Goal: Find specific page/section: Find specific page/section

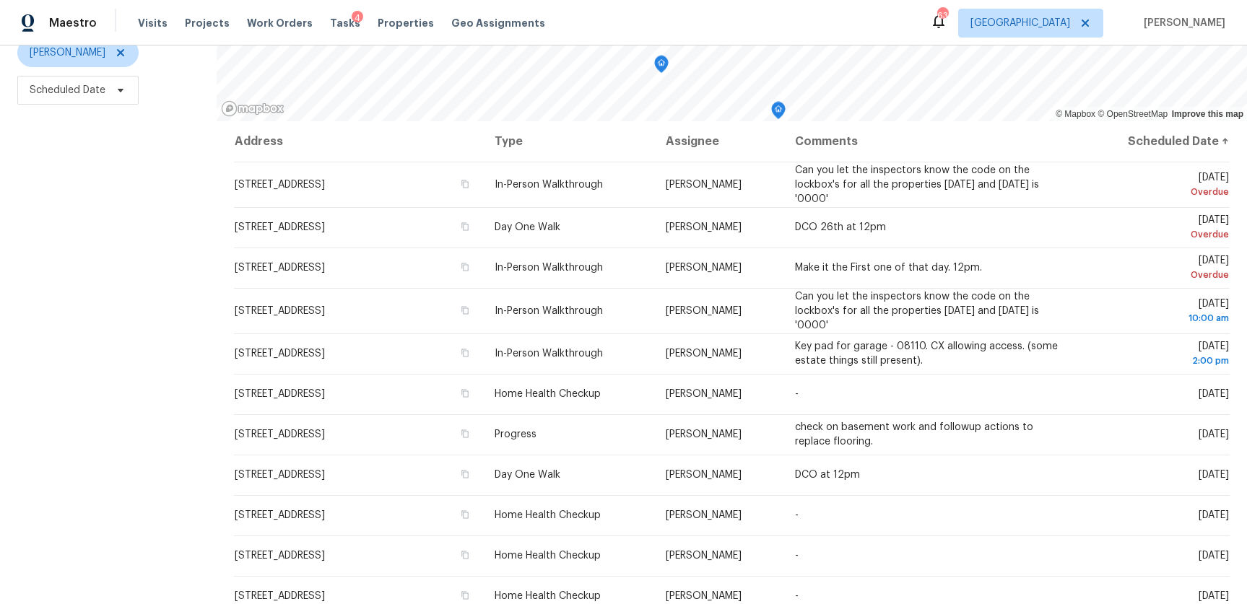
scroll to position [184, 0]
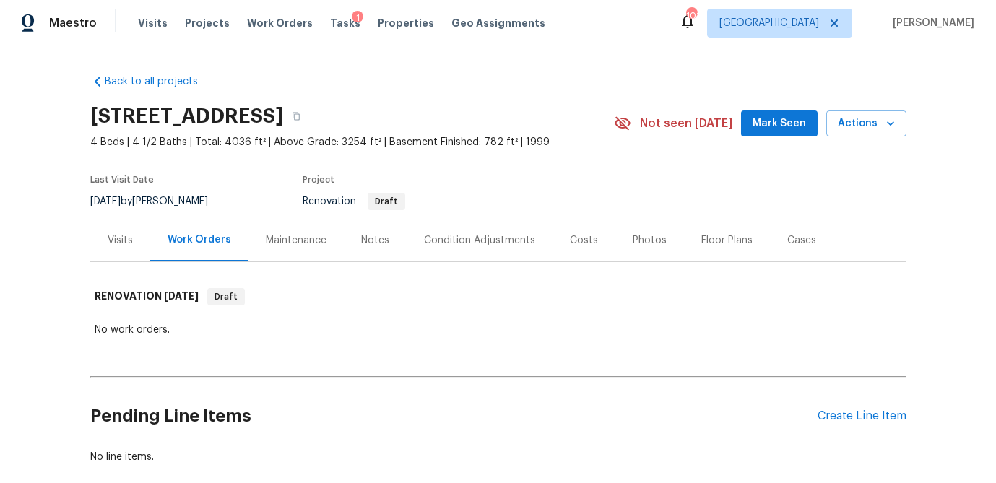
click at [116, 242] on div "Visits" at bounding box center [120, 240] width 25 height 14
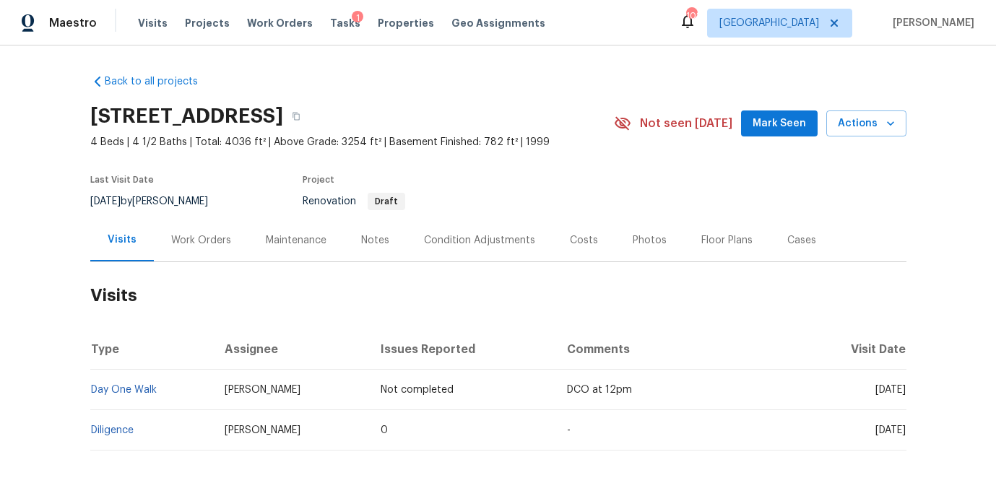
scroll to position [66, 0]
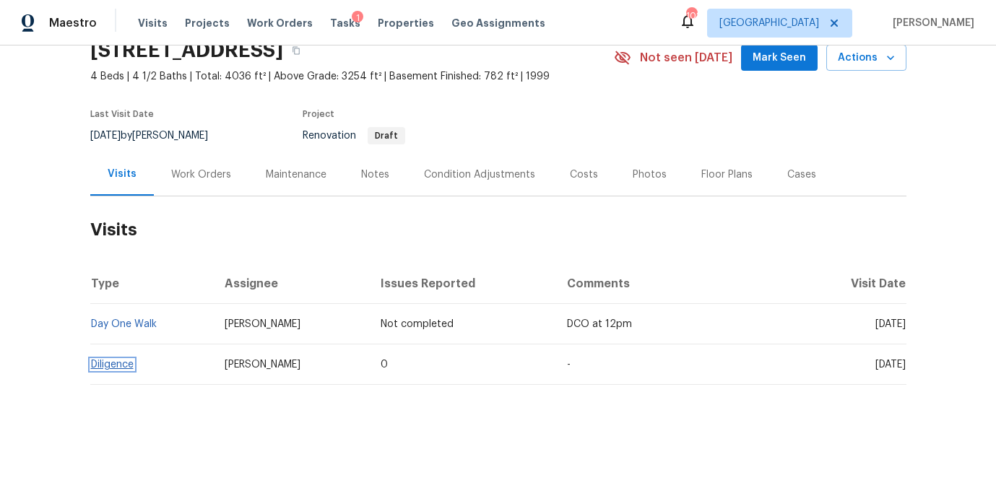
click at [124, 366] on link "Diligence" at bounding box center [112, 365] width 43 height 10
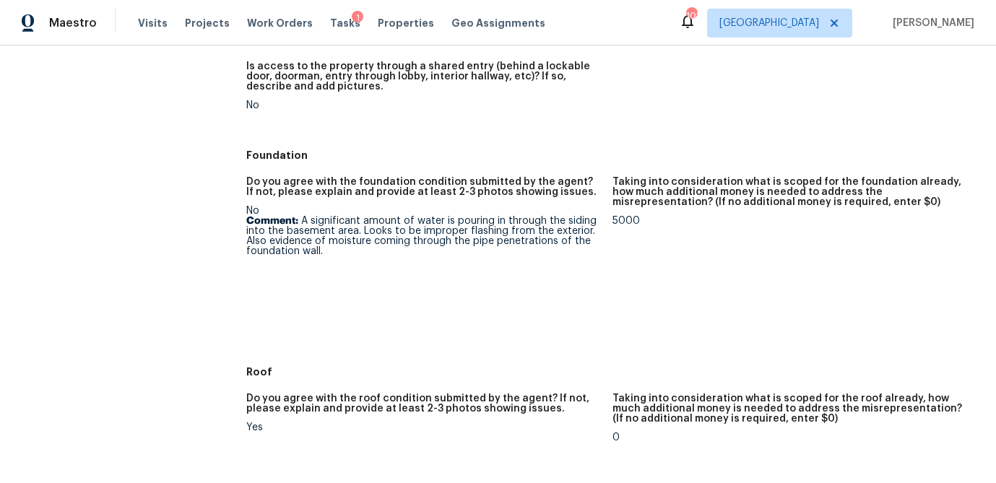
scroll to position [316, 0]
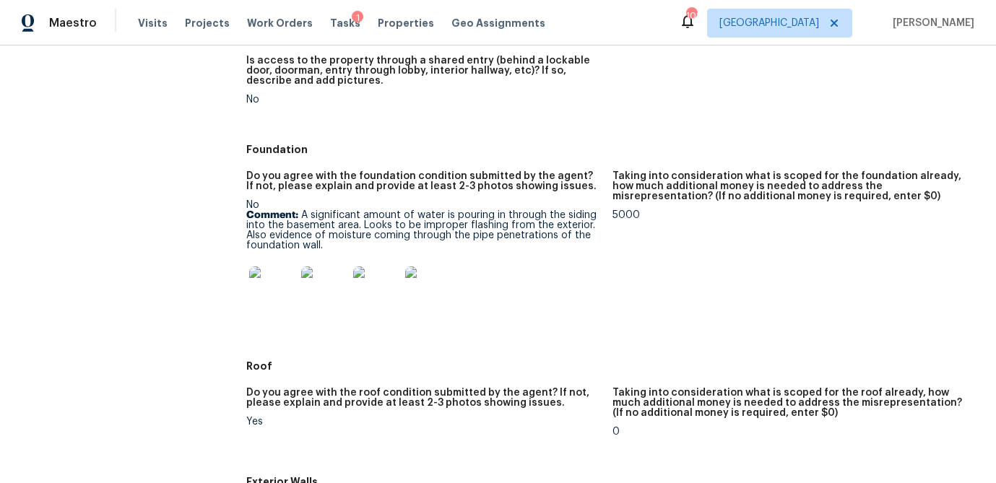
click at [287, 298] on img at bounding box center [272, 289] width 46 height 46
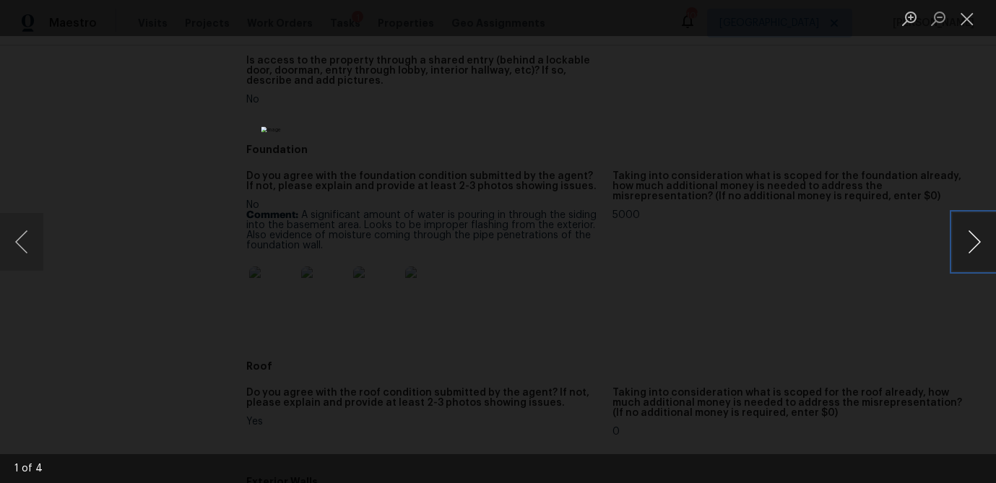
click at [969, 247] on button "Next image" at bounding box center [973, 242] width 43 height 58
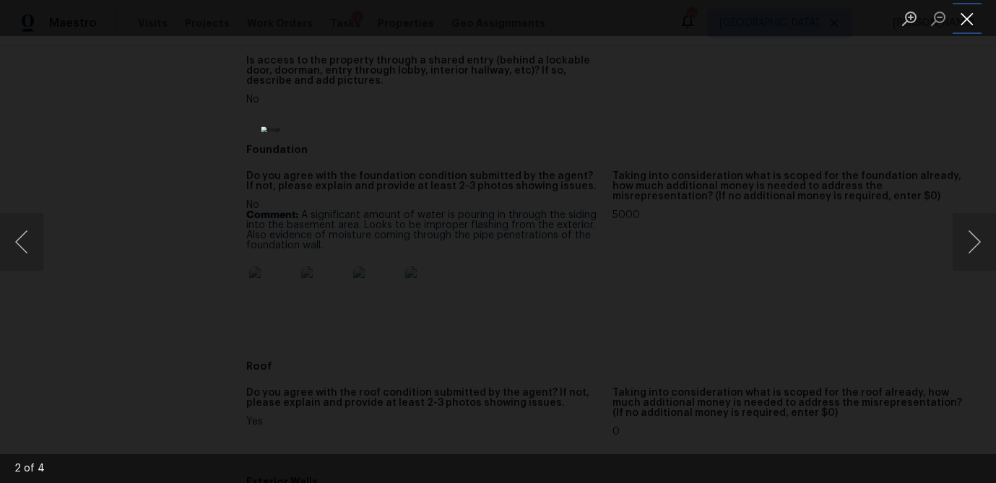
click at [967, 23] on button "Close lightbox" at bounding box center [966, 18] width 29 height 25
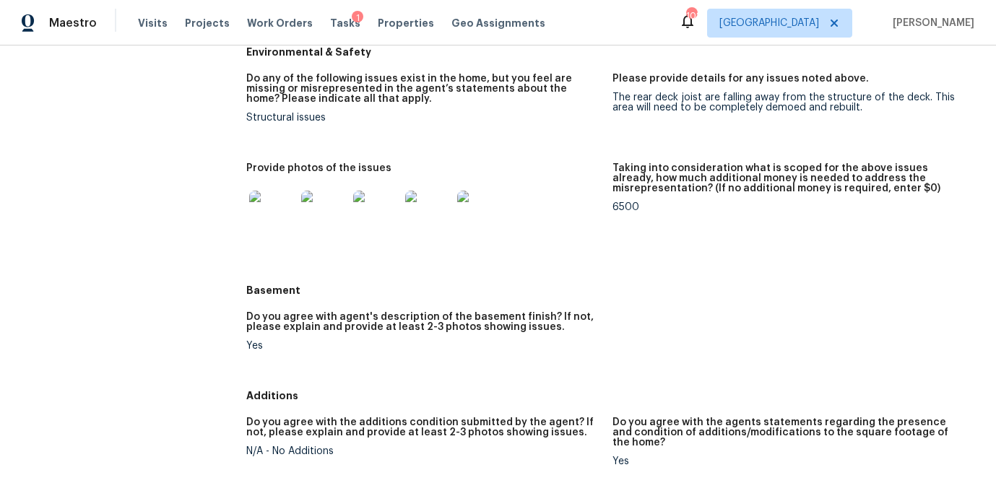
scroll to position [1523, 0]
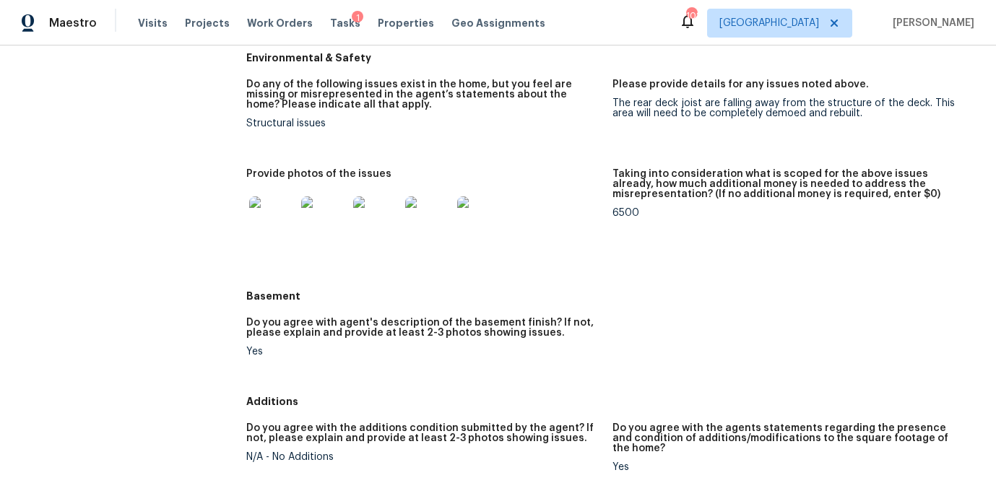
click at [284, 216] on img at bounding box center [272, 219] width 46 height 46
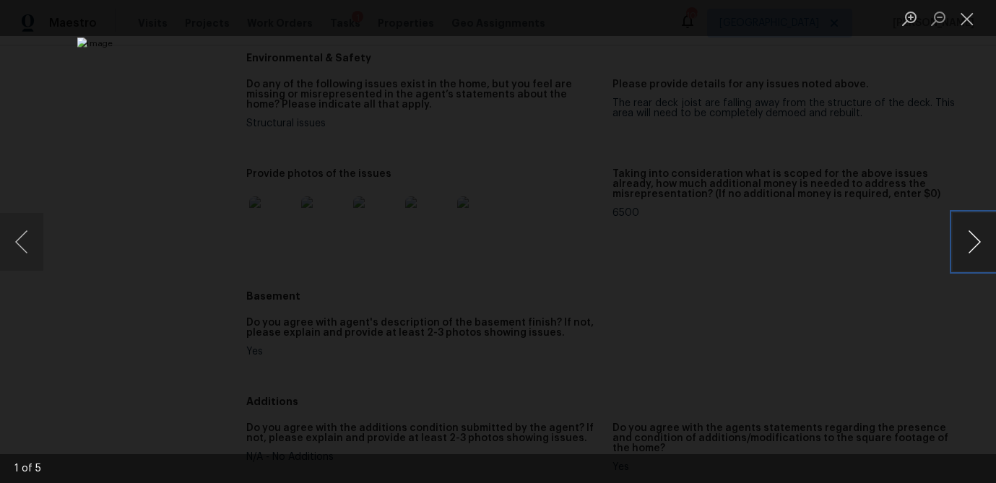
click at [975, 249] on button "Next image" at bounding box center [973, 242] width 43 height 58
click at [965, 22] on button "Close lightbox" at bounding box center [966, 18] width 29 height 25
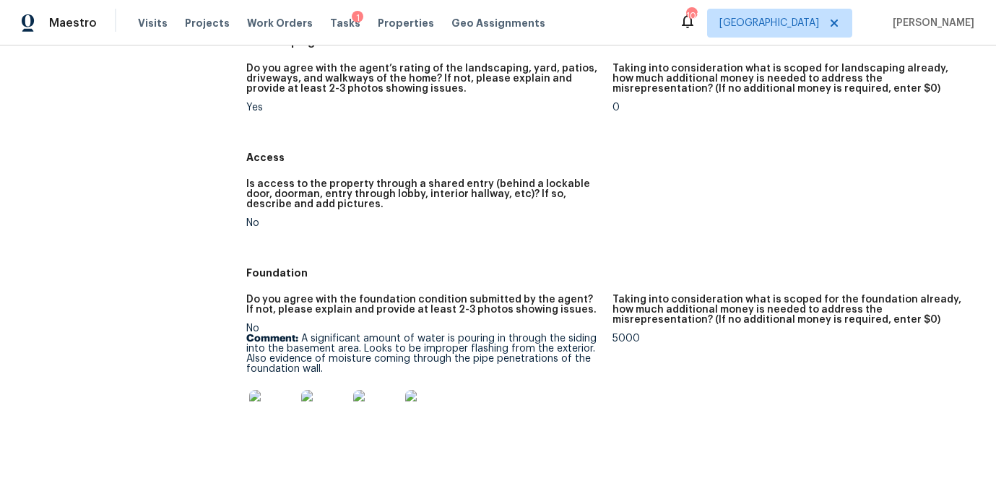
scroll to position [0, 0]
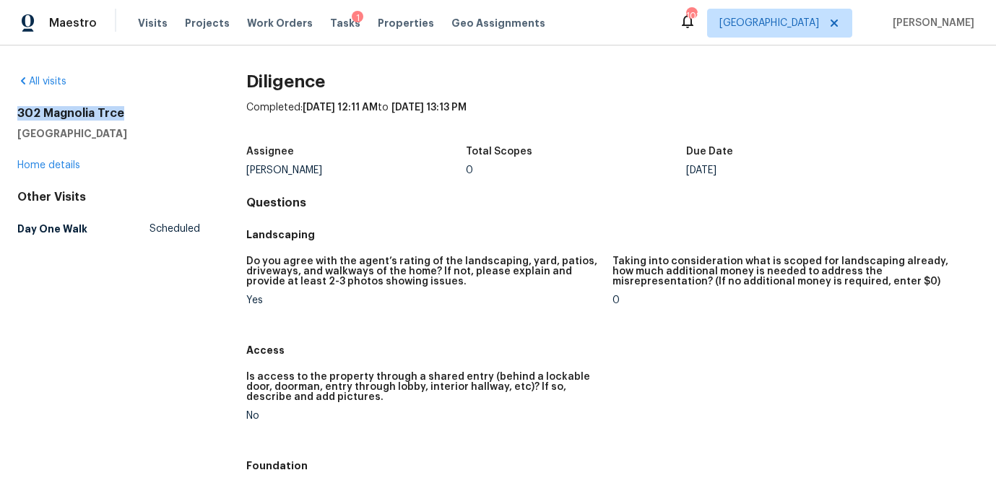
drag, startPoint x: 95, startPoint y: 106, endPoint x: 6, endPoint y: 103, distance: 89.6
click at [6, 103] on div "All visits 302 Magnolia Trce Canton, GA 30114 Home details Other Visits Day One…" at bounding box center [498, 264] width 996 height 438
copy h2 "302 Magnolia Trce"
click at [75, 165] on link "Home details" at bounding box center [48, 165] width 63 height 10
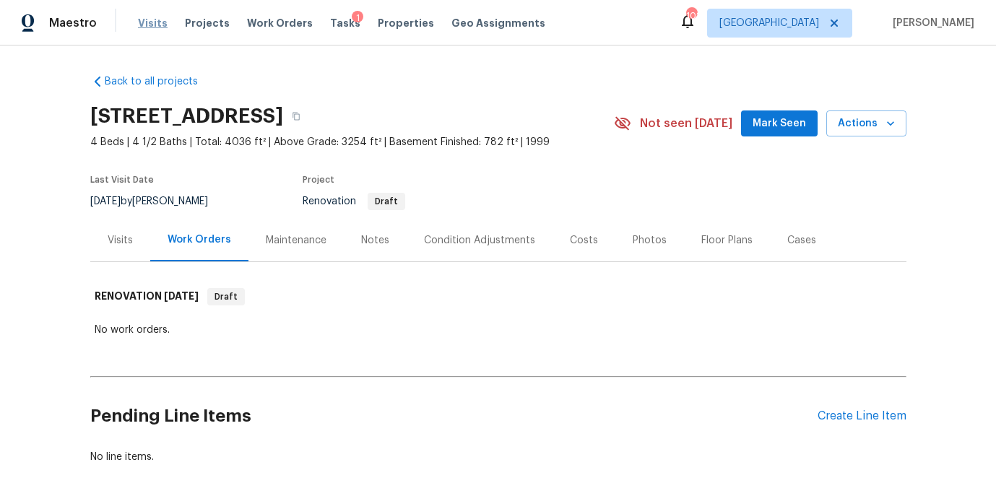
click at [149, 24] on span "Visits" at bounding box center [153, 23] width 30 height 14
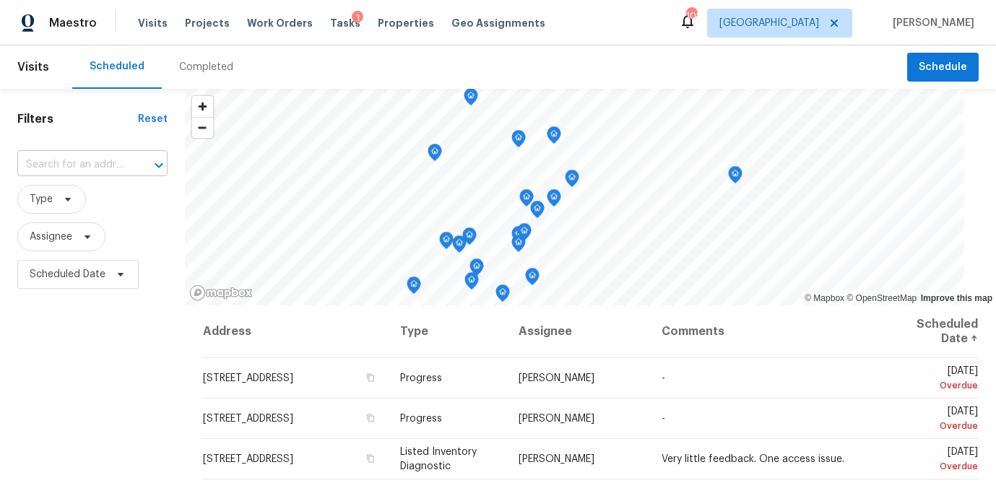
click at [64, 162] on input "text" at bounding box center [72, 165] width 110 height 22
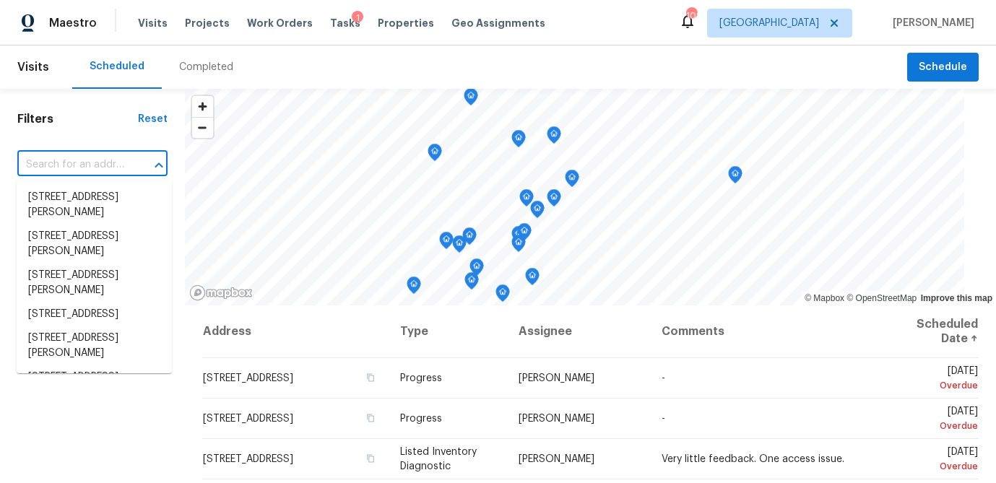
paste input "302 Magnolia Trce"
type input "302 Magnolia Trce"
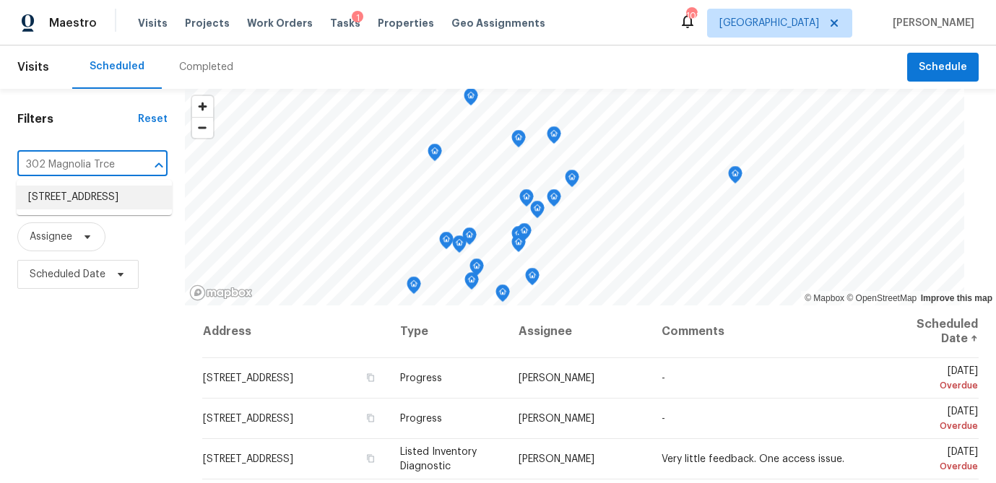
click at [74, 198] on li "[STREET_ADDRESS]" at bounding box center [94, 198] width 155 height 24
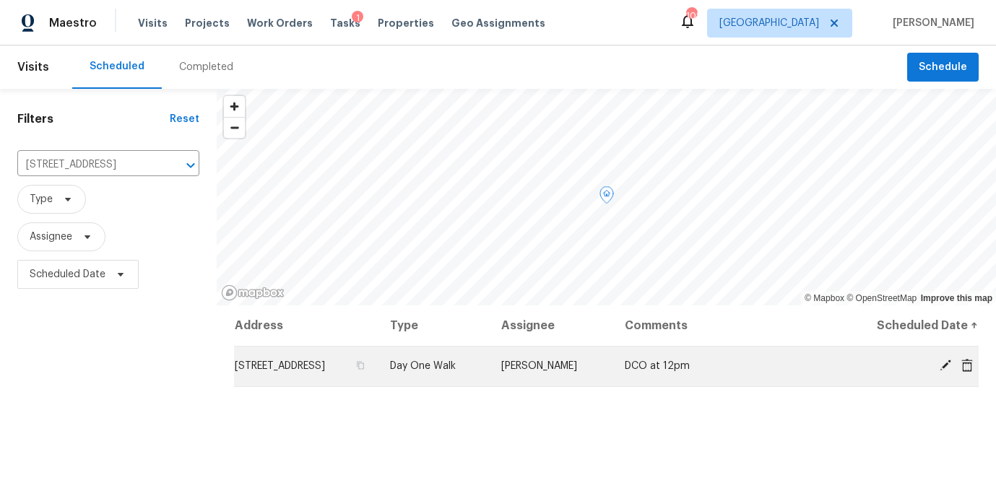
click at [340, 371] on td "[STREET_ADDRESS]" at bounding box center [306, 366] width 144 height 40
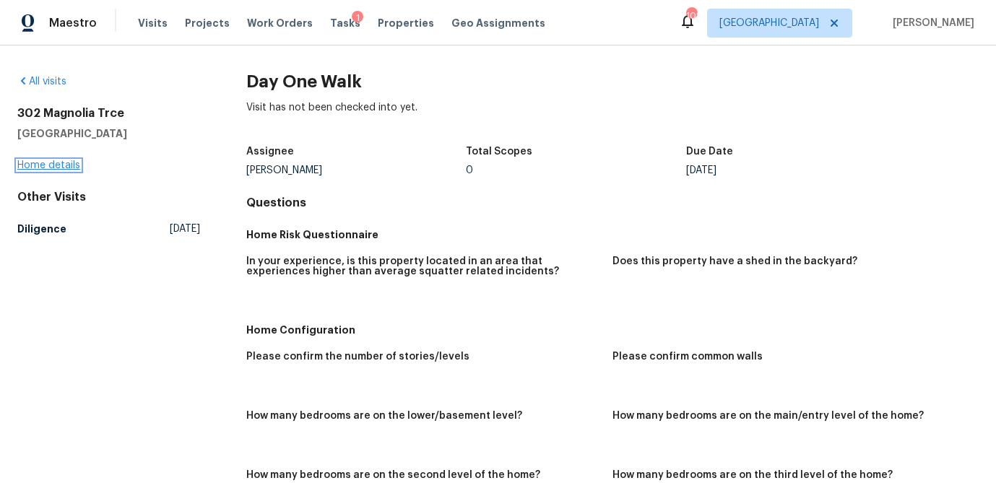
click at [56, 162] on link "Home details" at bounding box center [48, 165] width 63 height 10
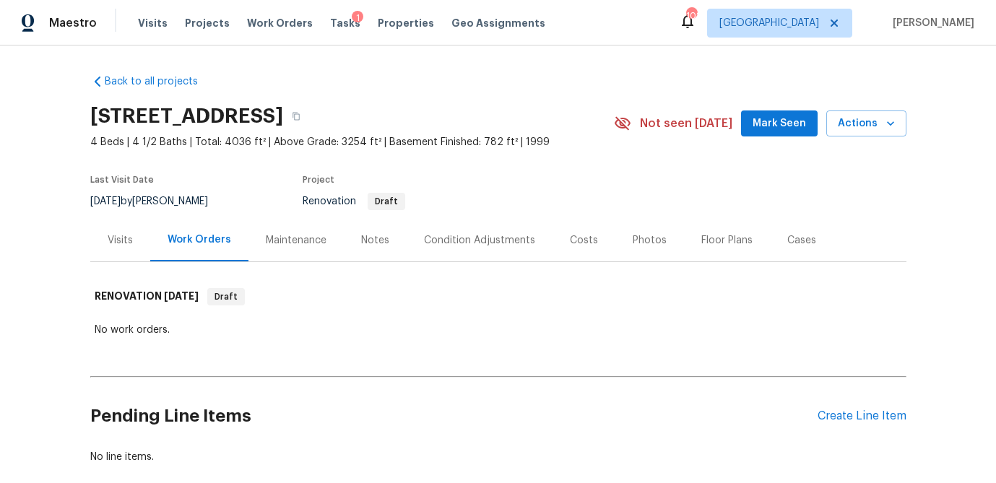
click at [124, 242] on div "Visits" at bounding box center [120, 240] width 25 height 14
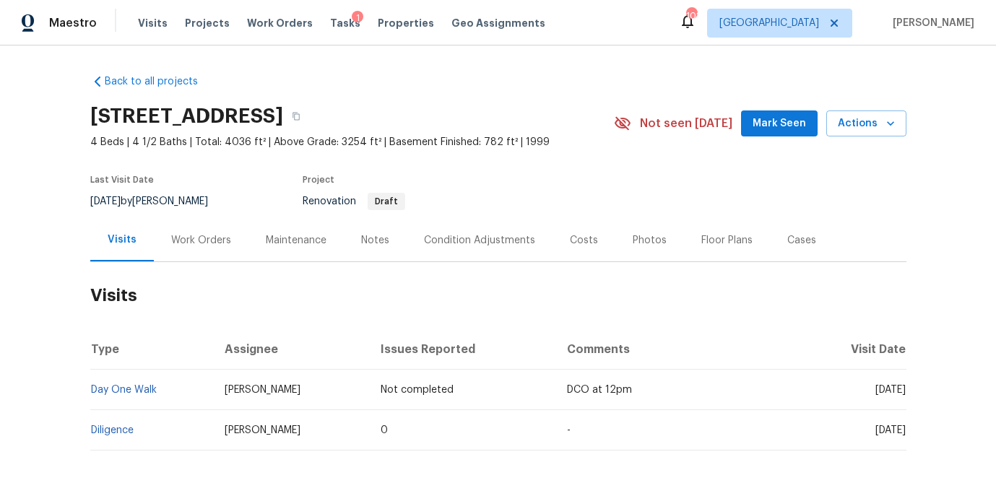
scroll to position [66, 0]
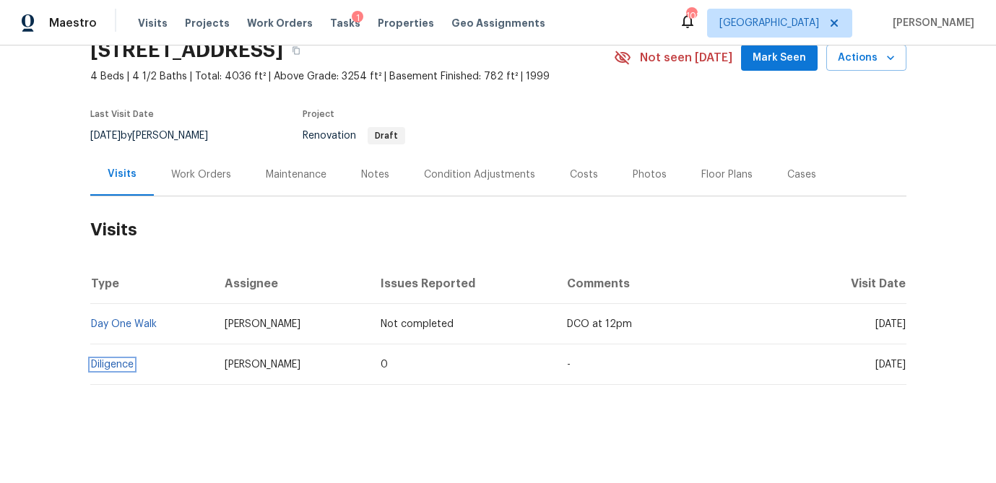
drag, startPoint x: 116, startPoint y: 363, endPoint x: 164, endPoint y: 362, distance: 47.7
click at [116, 363] on link "Diligence" at bounding box center [112, 365] width 43 height 10
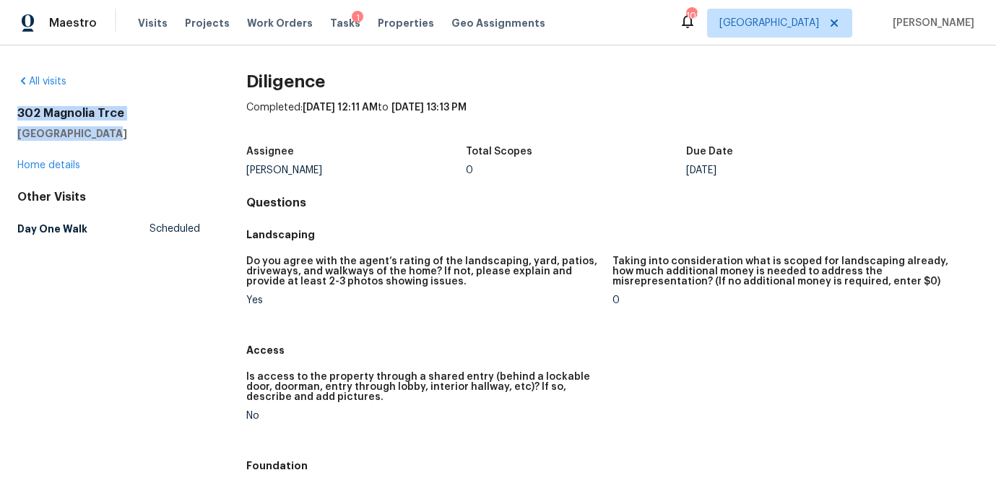
drag, startPoint x: 114, startPoint y: 138, endPoint x: 18, endPoint y: 113, distance: 99.1
click at [18, 113] on div "302 Magnolia Trce Canton, GA 30114" at bounding box center [108, 123] width 183 height 35
copy div "302 Magnolia Trce Canton, GA 30114"
click at [378, 24] on span "Properties" at bounding box center [406, 23] width 56 height 14
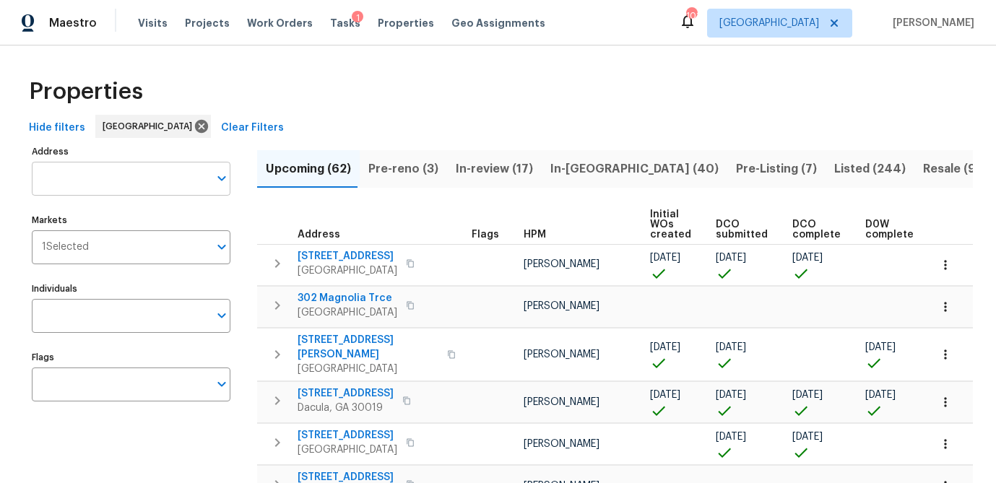
click at [82, 177] on input "Address" at bounding box center [120, 179] width 177 height 34
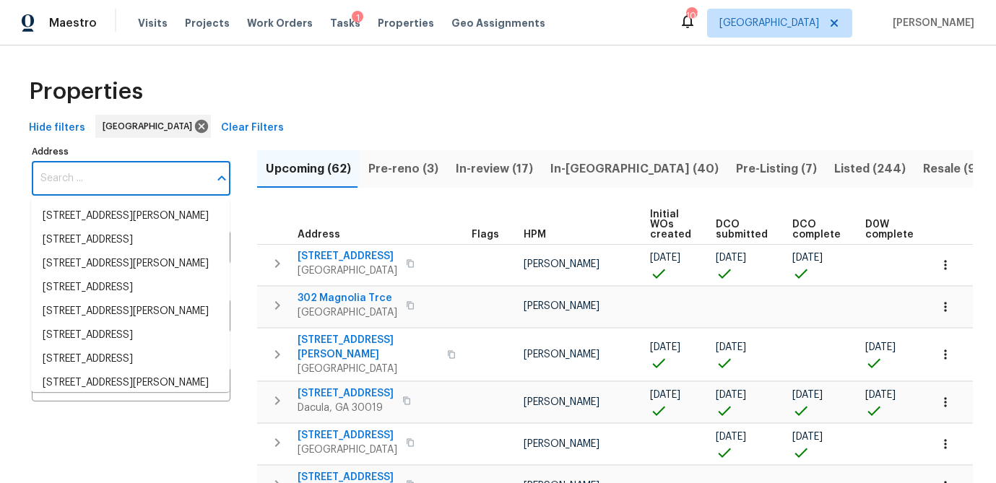
paste input "2416 Peachwood Cir NE Apt 9, Atlanta, GA 30345"
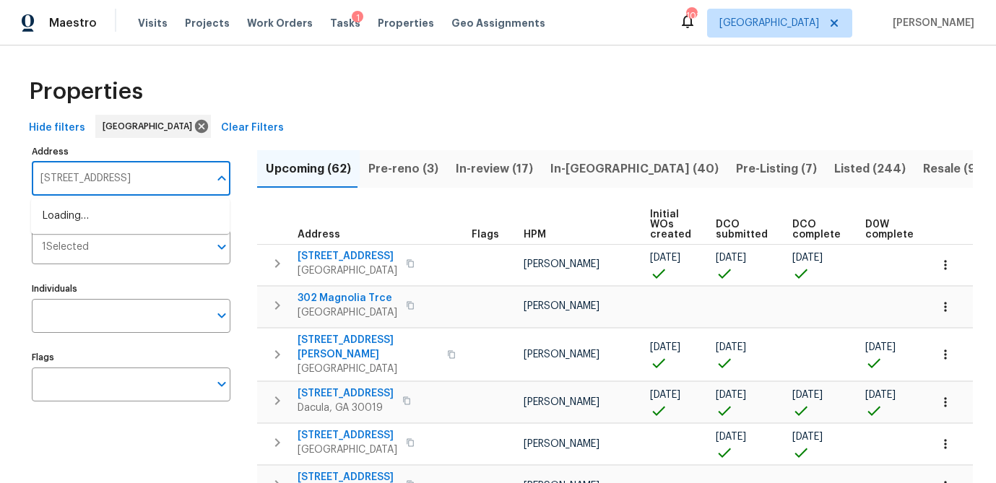
type input "2416 Peachwood Cir NE"
click at [143, 217] on li "2416 Peachwood Cir NE Apt 9 Atlanta GA 30345" at bounding box center [130, 216] width 199 height 24
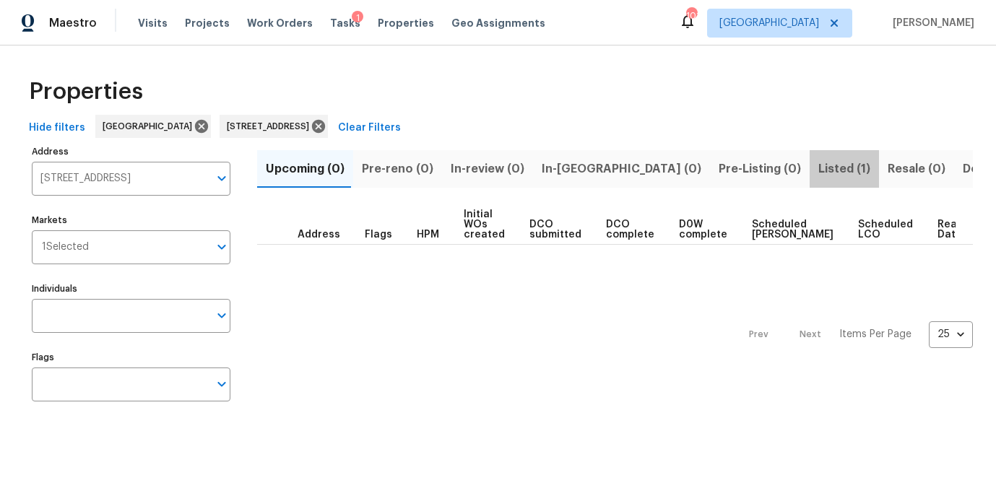
click at [818, 169] on span "Listed (1)" at bounding box center [844, 169] width 52 height 20
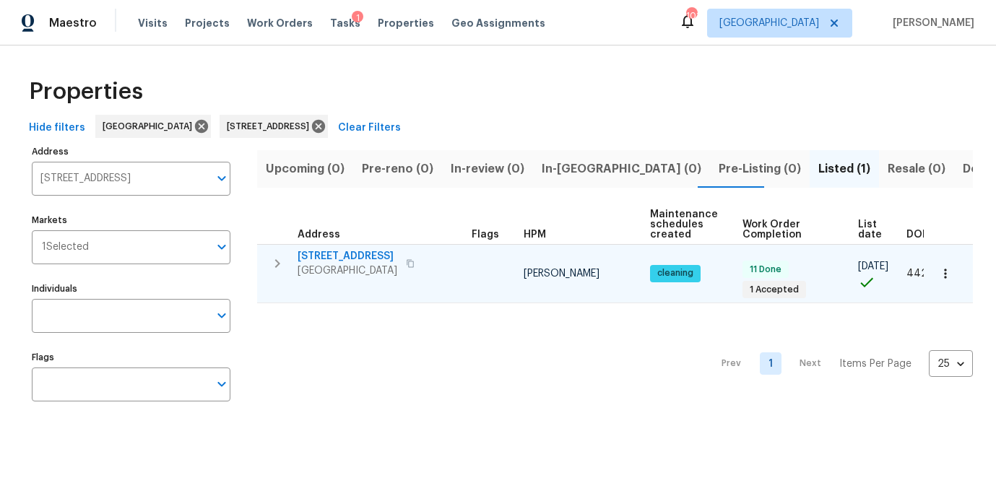
click at [344, 256] on span "2416 Peachwood Cir NE Apt 9" at bounding box center [347, 256] width 100 height 14
